Goal: Register for event/course

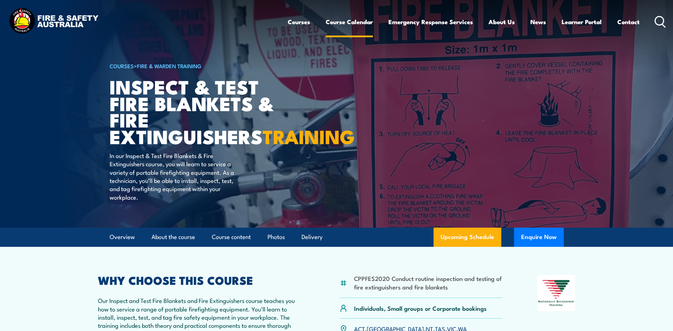
click at [353, 18] on link "Course Calendar" at bounding box center [349, 21] width 47 height 19
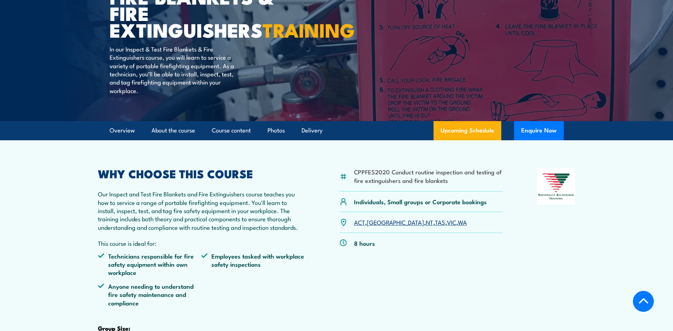
scroll to position [142, 0]
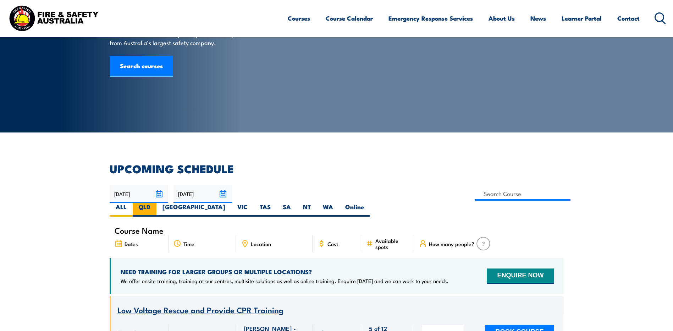
click at [157, 203] on label "QLD" at bounding box center [145, 210] width 24 height 14
click at [155, 203] on input "QLD" at bounding box center [153, 205] width 5 height 5
radio input "true"
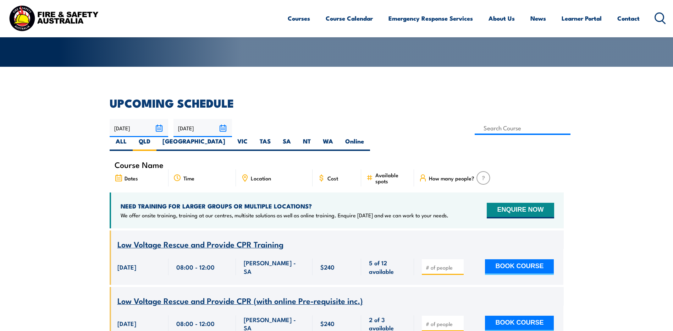
scroll to position [142, 0]
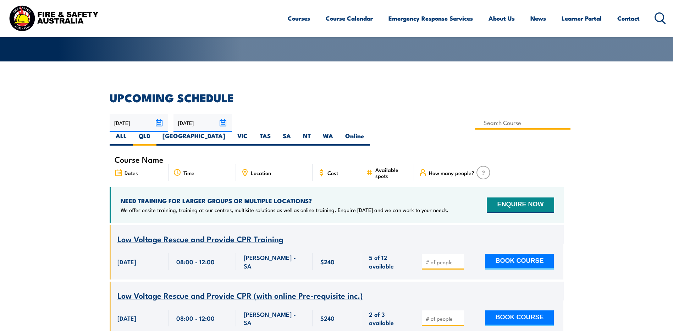
click at [475, 122] on input at bounding box center [523, 123] width 96 height 14
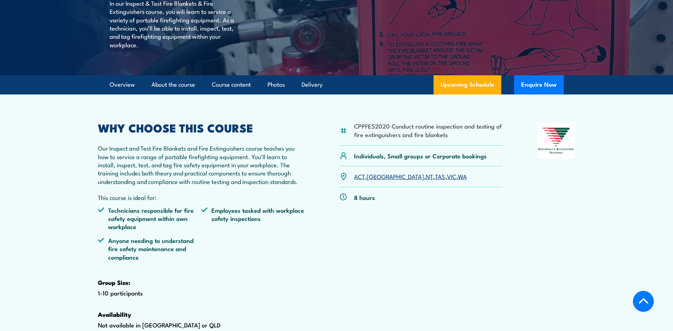
scroll to position [142, 0]
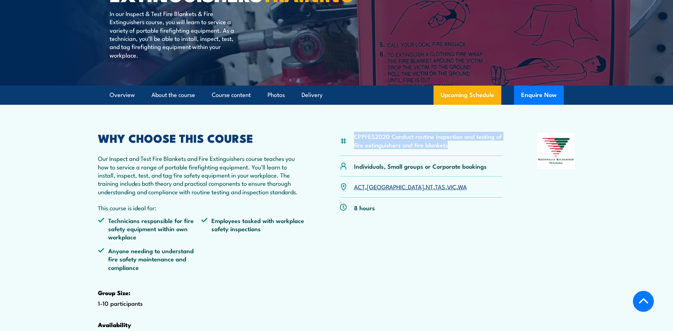
drag, startPoint x: 355, startPoint y: 153, endPoint x: 454, endPoint y: 163, distance: 98.8
click at [454, 149] on li "CPPFES2020 Conduct routine inspection and testing of fire extinguishers and fir…" at bounding box center [428, 140] width 149 height 17
copy li "CPPFES2020 Conduct routine inspection and testing of fire extinguishers and fir…"
